Goal: Information Seeking & Learning: Learn about a topic

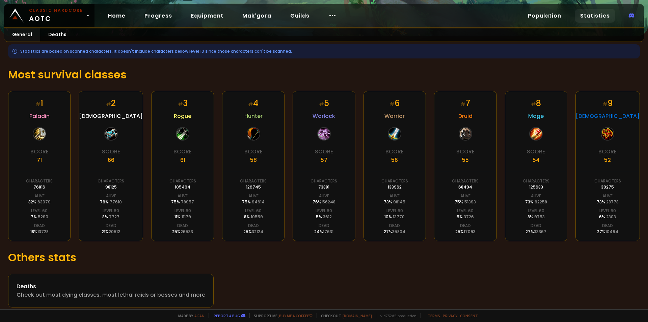
scroll to position [88, 0]
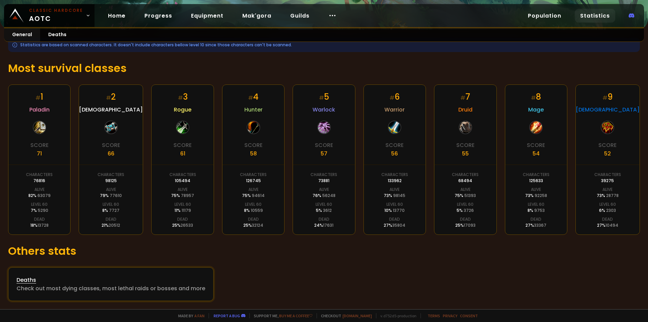
click at [30, 282] on div "Deaths" at bounding box center [111, 279] width 189 height 8
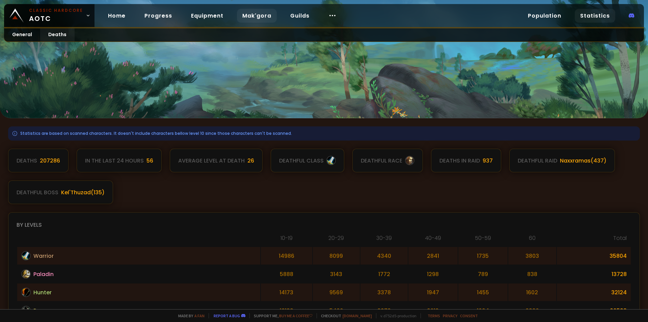
click at [245, 19] on link "Mak'gora" at bounding box center [257, 16] width 40 height 14
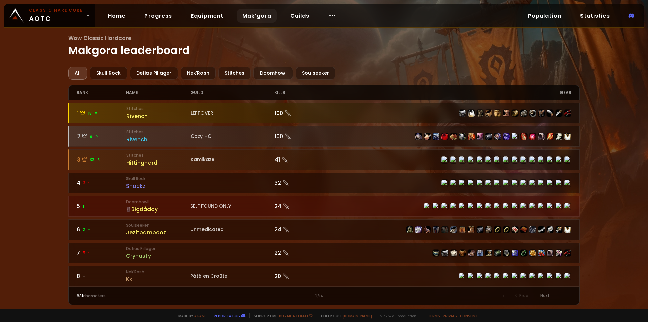
click at [145, 80] on div "All Skull Rock Defias Pillager Nek'Rosh Stitches Doomhowl Soulseeker rank name …" at bounding box center [324, 185] width 512 height 238
click at [150, 73] on div "Defias Pillager" at bounding box center [154, 72] width 48 height 13
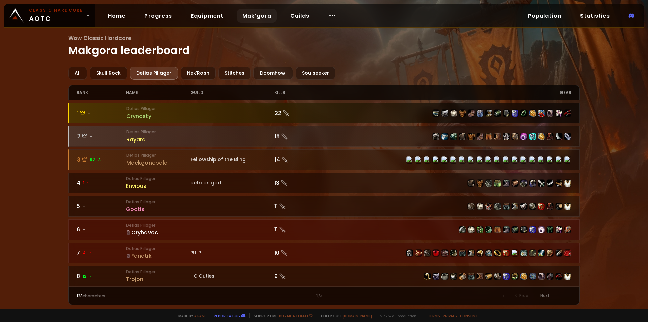
click at [192, 115] on div at bounding box center [324, 113] width 511 height 20
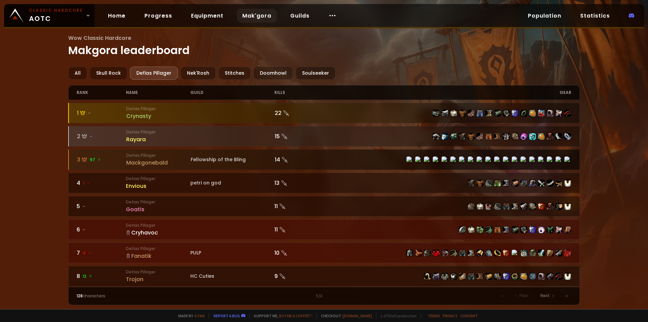
click at [180, 155] on small "Defias Pillager" at bounding box center [158, 155] width 64 height 6
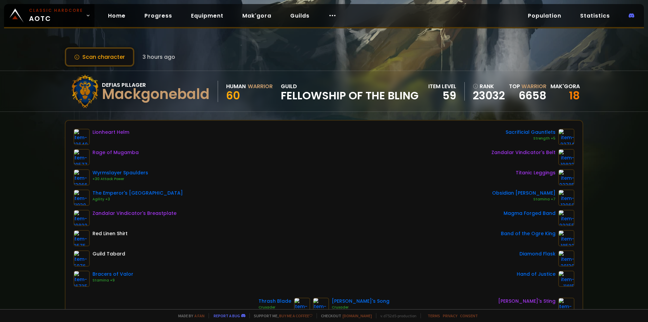
scroll to position [34, 0]
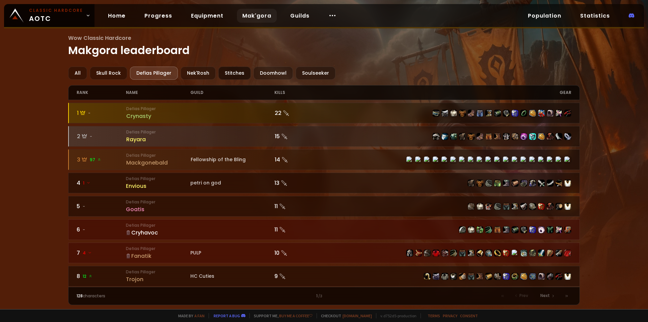
click at [227, 73] on div "Stitches" at bounding box center [234, 72] width 32 height 13
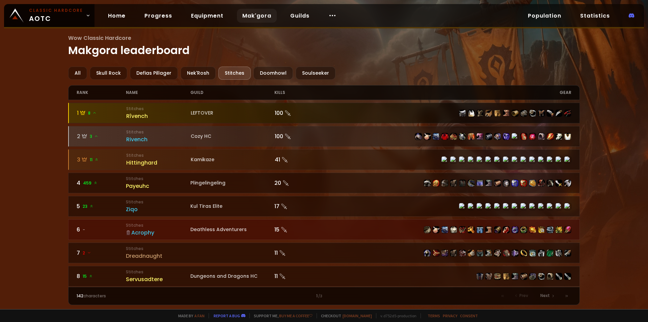
click at [177, 119] on div "Rîvench" at bounding box center [158, 116] width 64 height 8
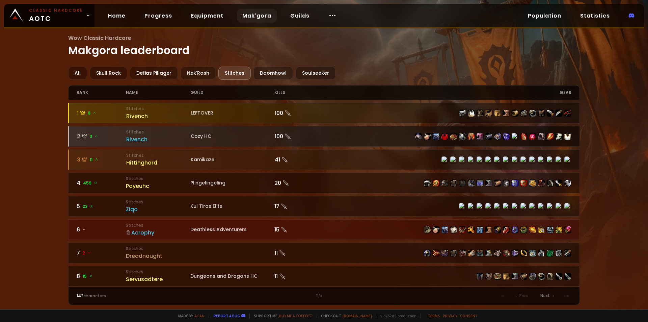
click at [170, 145] on div at bounding box center [324, 136] width 511 height 20
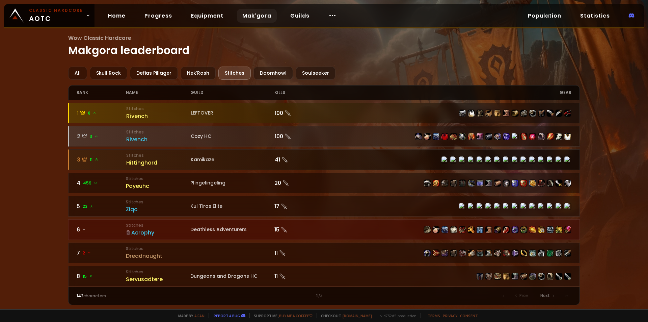
click at [178, 155] on small "Stitches" at bounding box center [158, 155] width 64 height 6
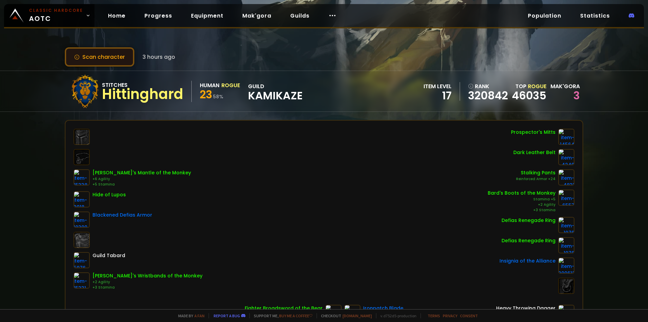
click at [119, 62] on button "Scan character" at bounding box center [99, 56] width 69 height 19
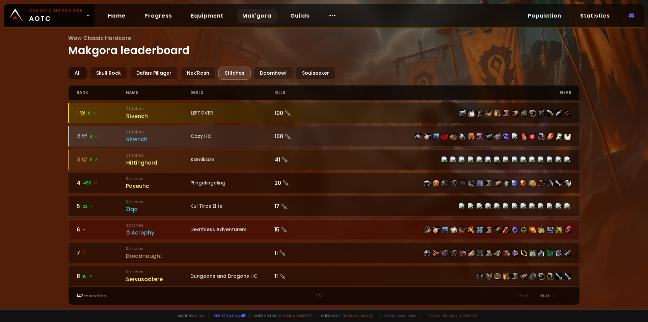
click at [81, 72] on div "All" at bounding box center [77, 72] width 19 height 13
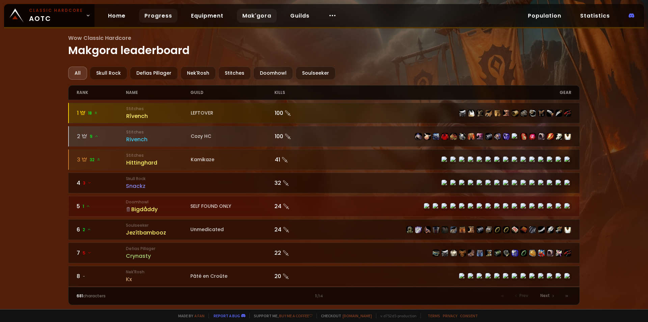
click at [155, 20] on link "Progress" at bounding box center [158, 16] width 38 height 14
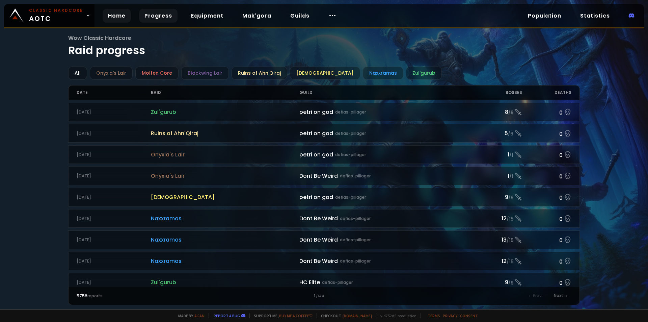
click at [115, 16] on link "Home" at bounding box center [117, 16] width 28 height 14
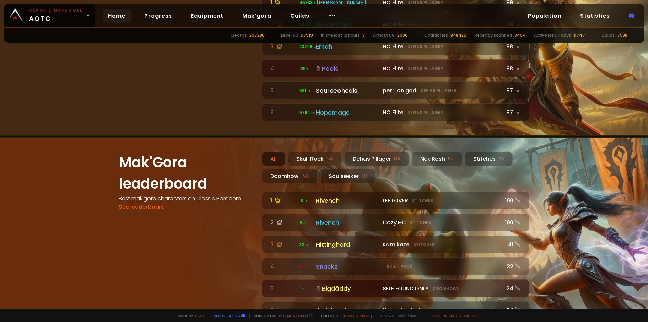
scroll to position [541, 0]
